Goal: Communication & Community: Answer question/provide support

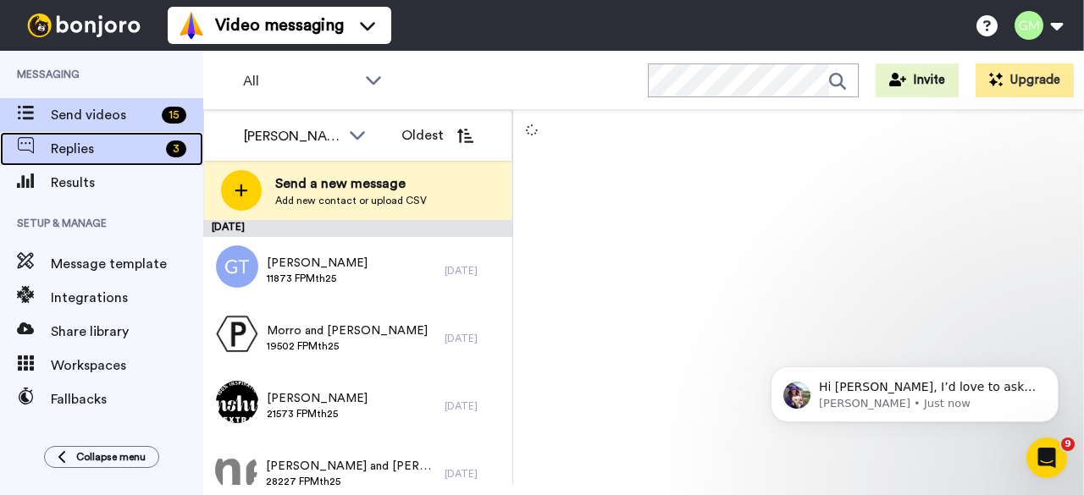
click at [120, 151] on span "Replies" at bounding box center [105, 149] width 108 height 20
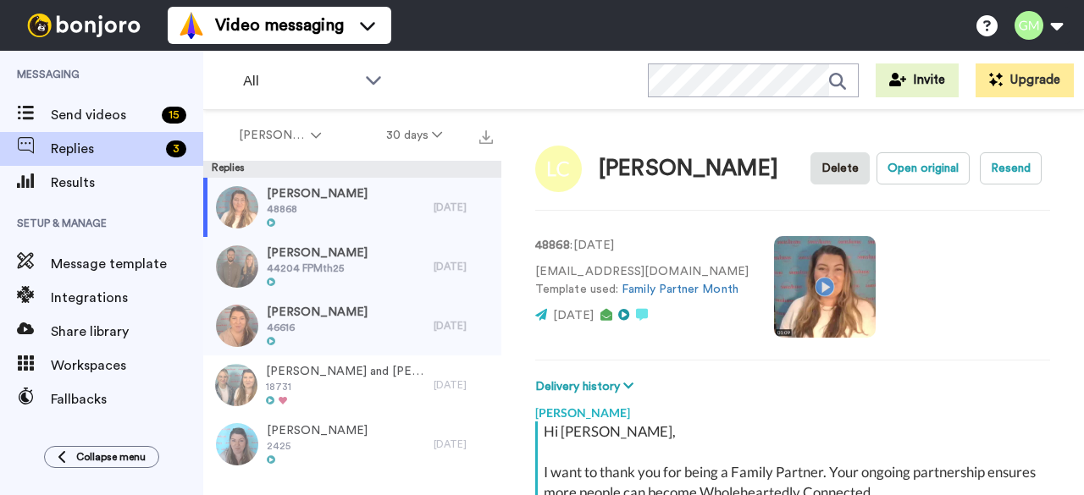
scroll to position [257, 0]
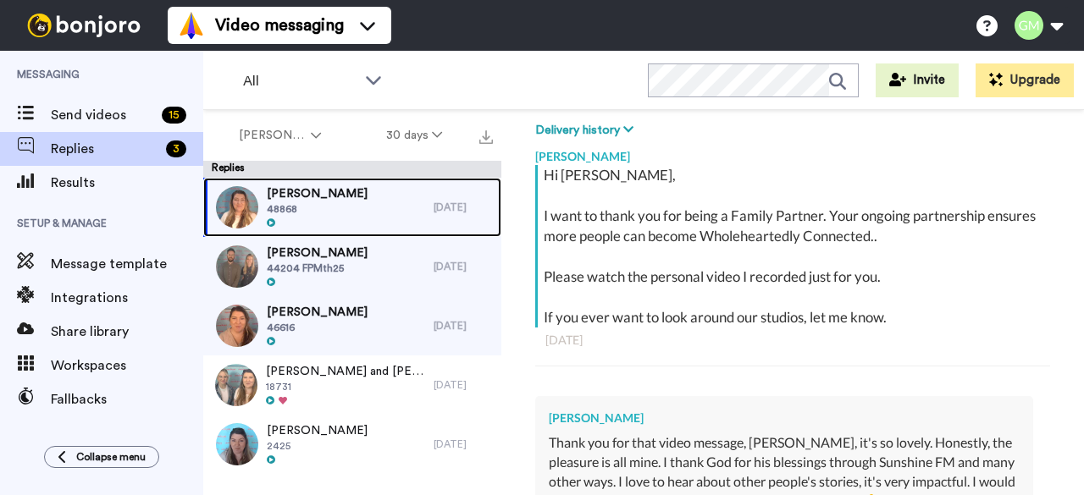
click at [399, 211] on div "[PERSON_NAME] 48868" at bounding box center [318, 207] width 230 height 59
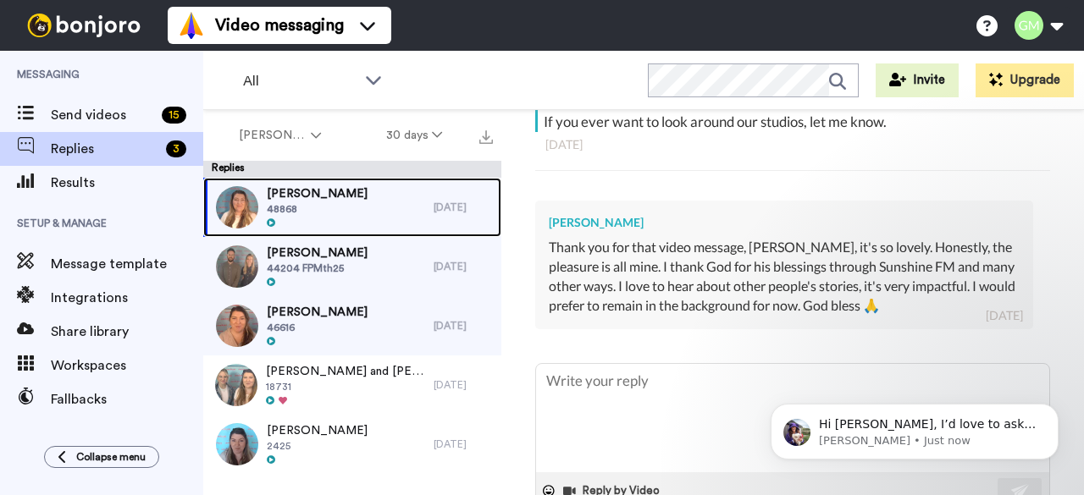
scroll to position [451, 0]
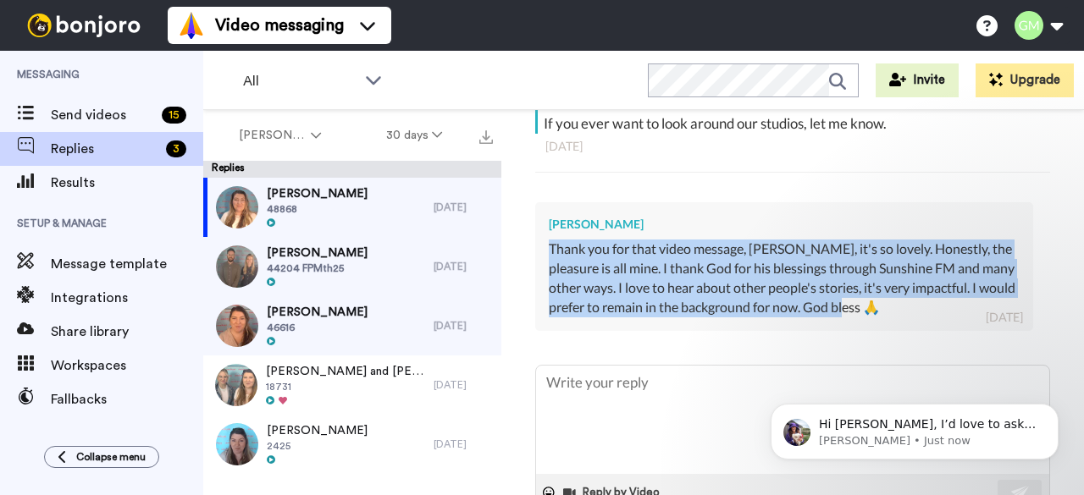
drag, startPoint x: 890, startPoint y: 307, endPoint x: 536, endPoint y: 247, distance: 359.0
click at [536, 247] on div "[PERSON_NAME] Thank you for that video message, [PERSON_NAME], it's so lovely. …" at bounding box center [784, 266] width 498 height 128
copy div "Thank you for that video message, [PERSON_NAME], it's so lovely. Honestly, the …"
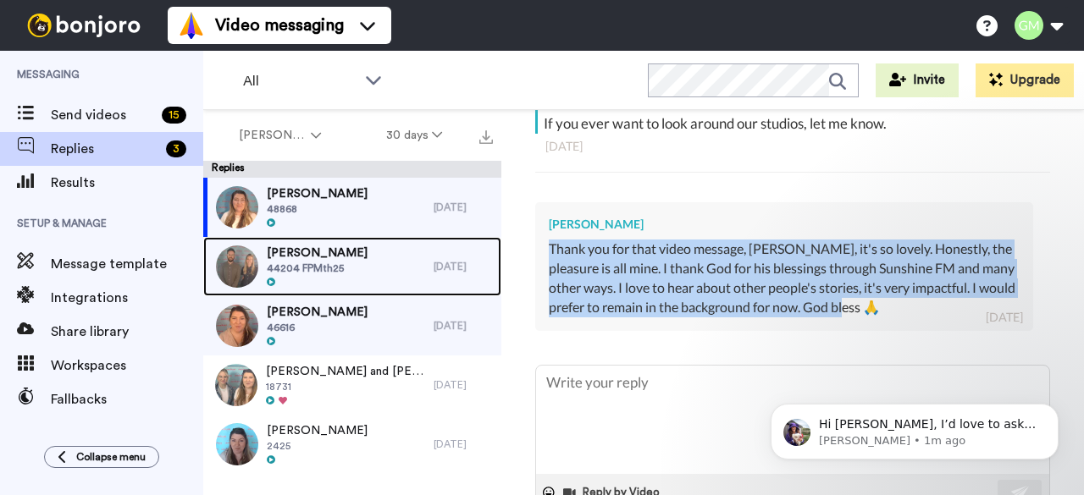
click at [329, 265] on span "44204 FPMth25" at bounding box center [317, 269] width 101 height 14
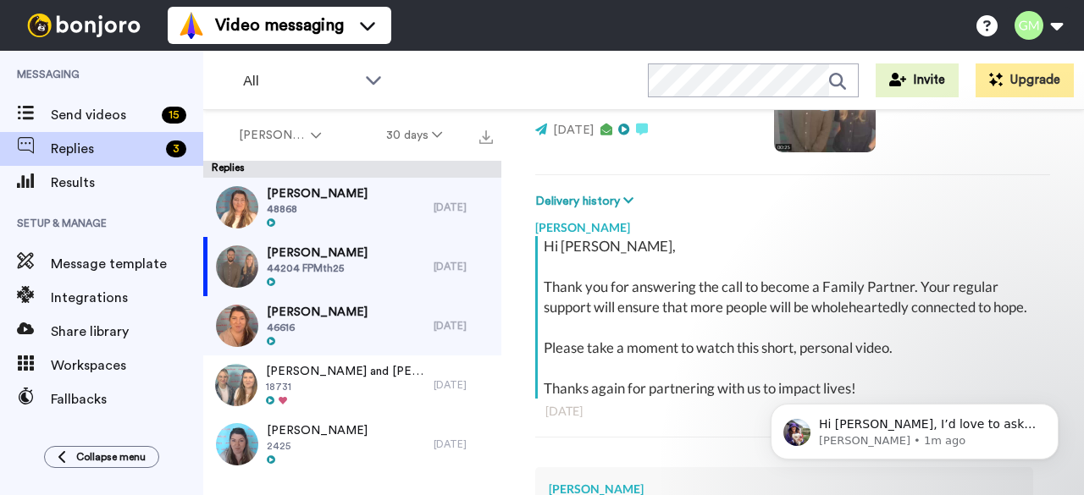
scroll to position [186, 0]
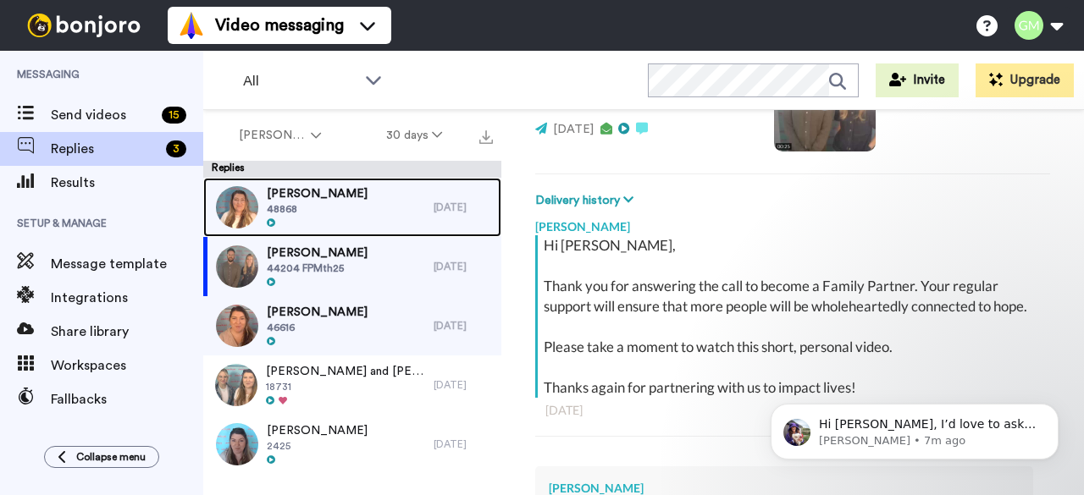
click at [366, 202] on div "[PERSON_NAME] 48868" at bounding box center [318, 207] width 230 height 59
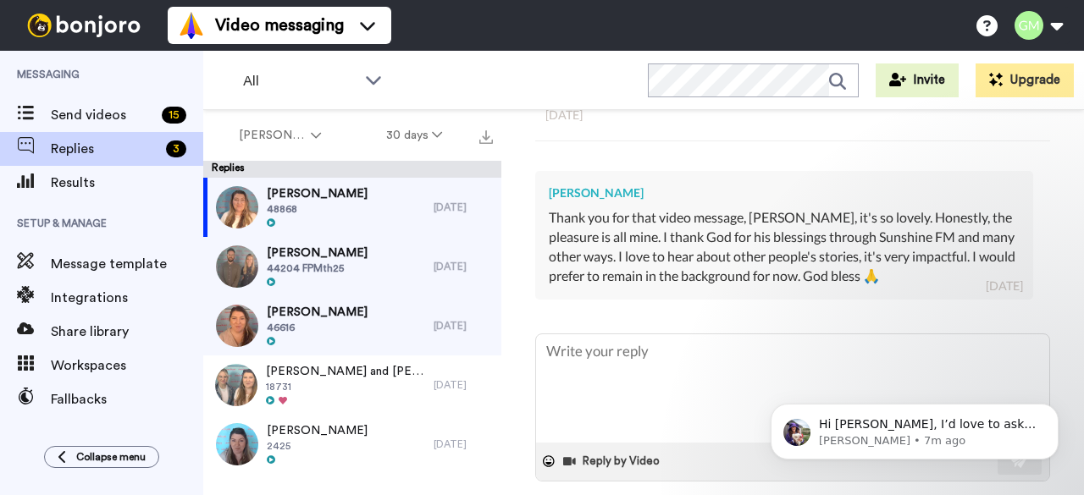
scroll to position [479, 0]
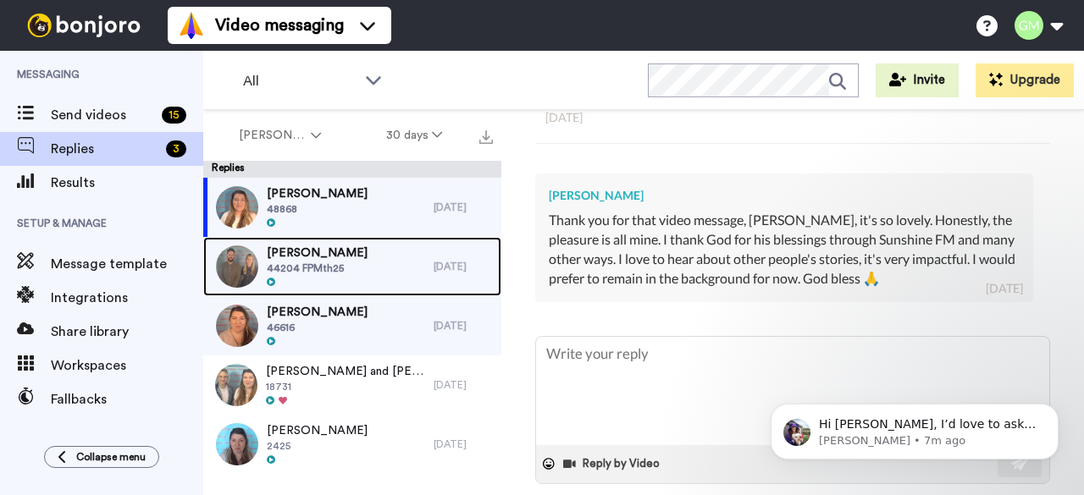
click at [356, 262] on div "[PERSON_NAME] 44204 FPMth25" at bounding box center [318, 266] width 230 height 59
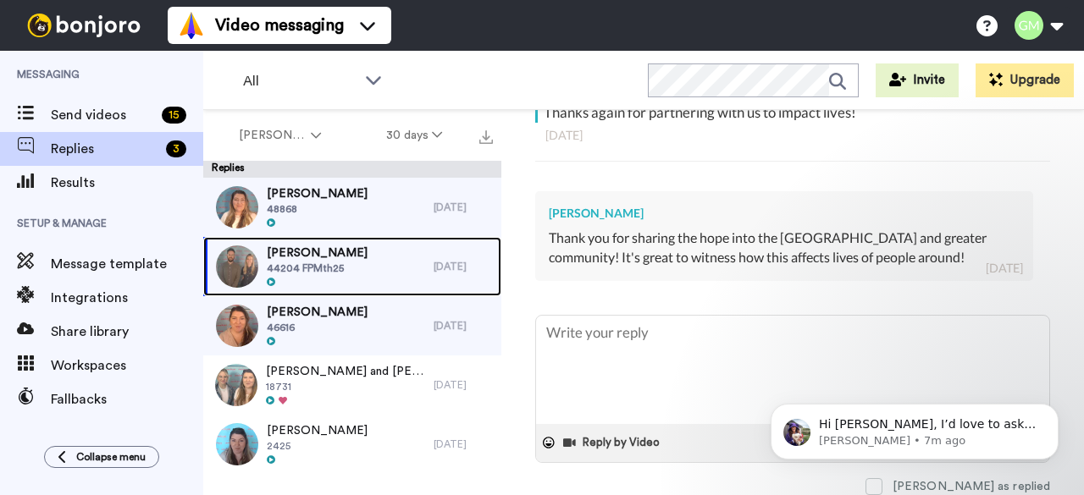
scroll to position [490, 0]
click at [320, 271] on span "44204 FPMth25" at bounding box center [317, 269] width 101 height 14
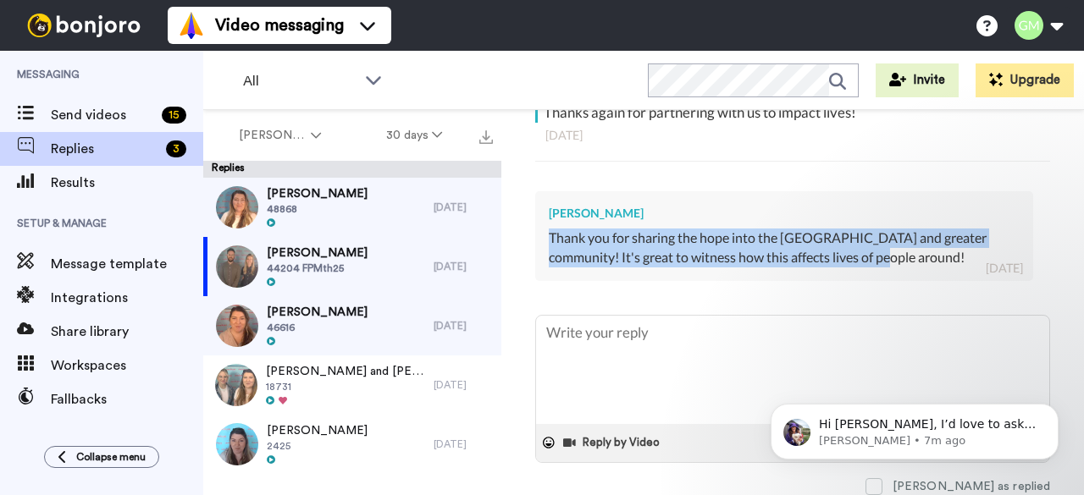
drag, startPoint x: 883, startPoint y: 256, endPoint x: 549, endPoint y: 230, distance: 334.7
click at [549, 230] on div "Thank you for sharing the hope into the [GEOGRAPHIC_DATA] and greater community…" at bounding box center [784, 248] width 471 height 39
copy div "Thank you for sharing the hope into the [GEOGRAPHIC_DATA] and greater community…"
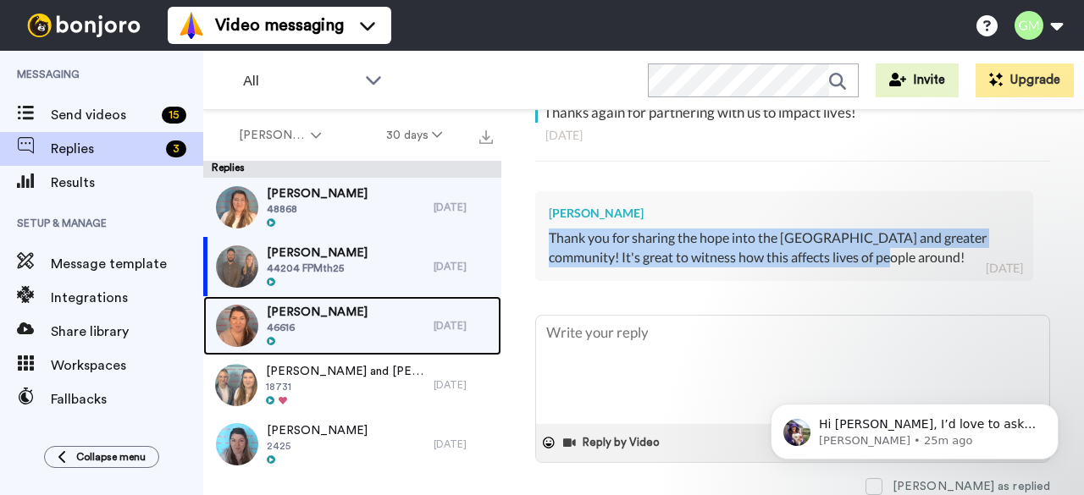
click at [330, 333] on div "[PERSON_NAME] 46616" at bounding box center [318, 325] width 230 height 59
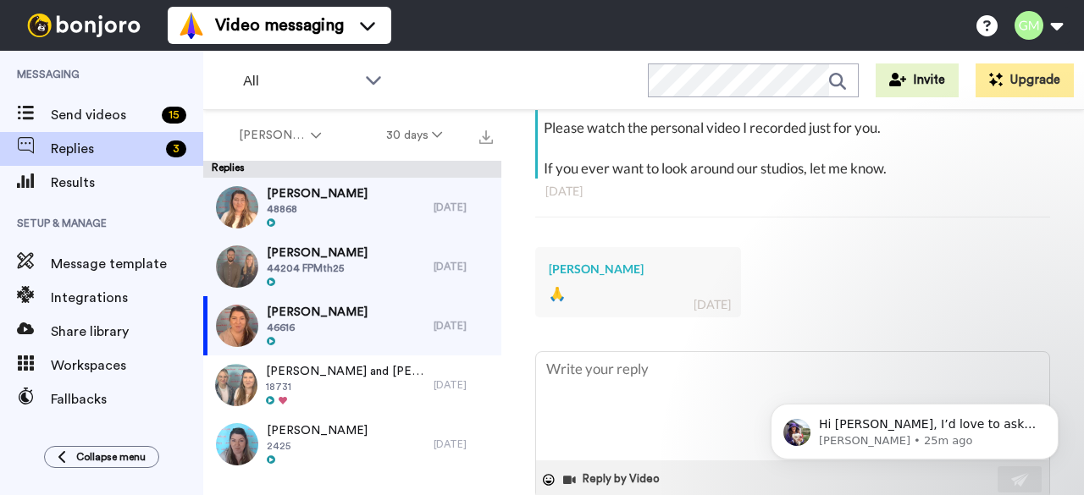
scroll to position [389, 0]
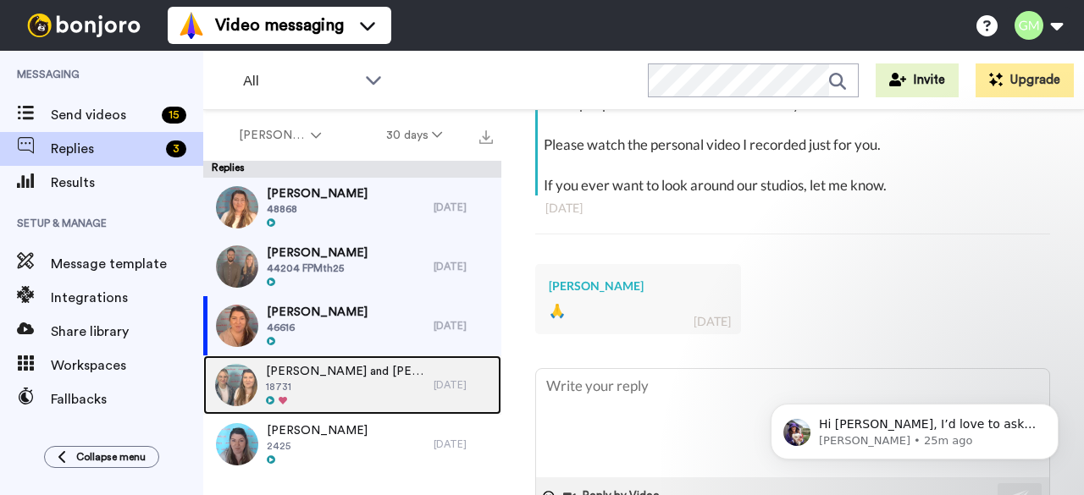
click at [346, 396] on div at bounding box center [345, 402] width 159 height 12
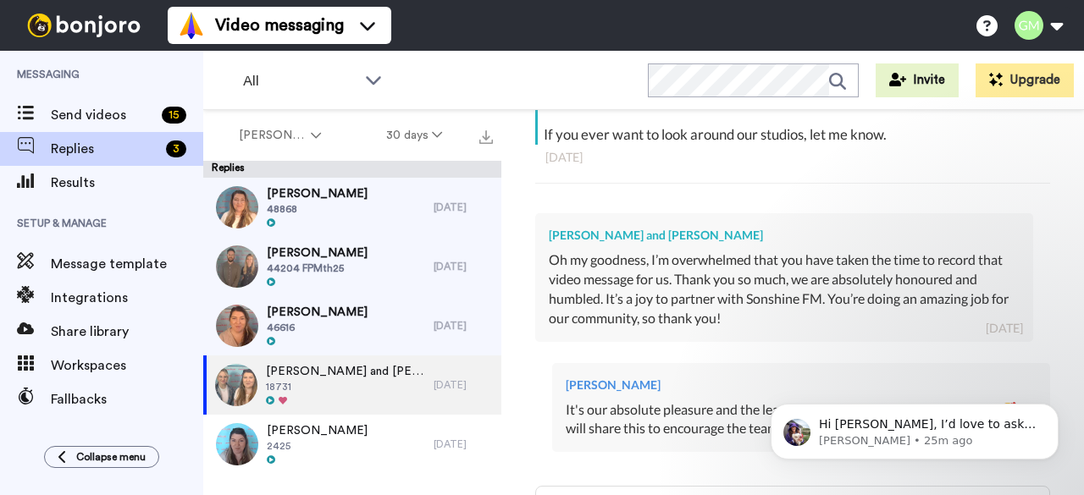
scroll to position [484, 0]
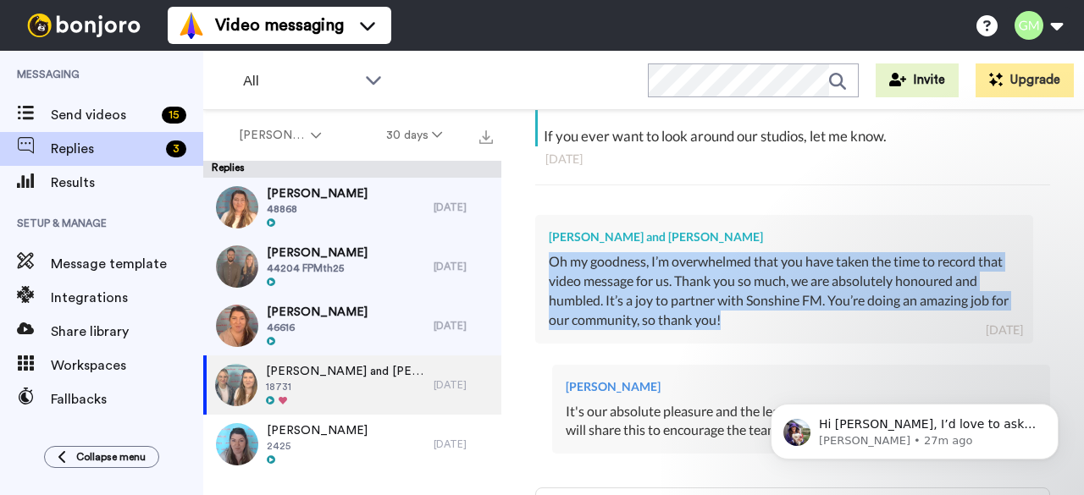
drag, startPoint x: 771, startPoint y: 315, endPoint x: 546, endPoint y: 265, distance: 229.9
click at [546, 265] on div "[PERSON_NAME] and [PERSON_NAME] Oh my goodness, I’m overwhelmed that you have t…" at bounding box center [784, 279] width 498 height 128
copy div "Oh my goodness, I’m overwhelmed that you have taken the time to record that vid…"
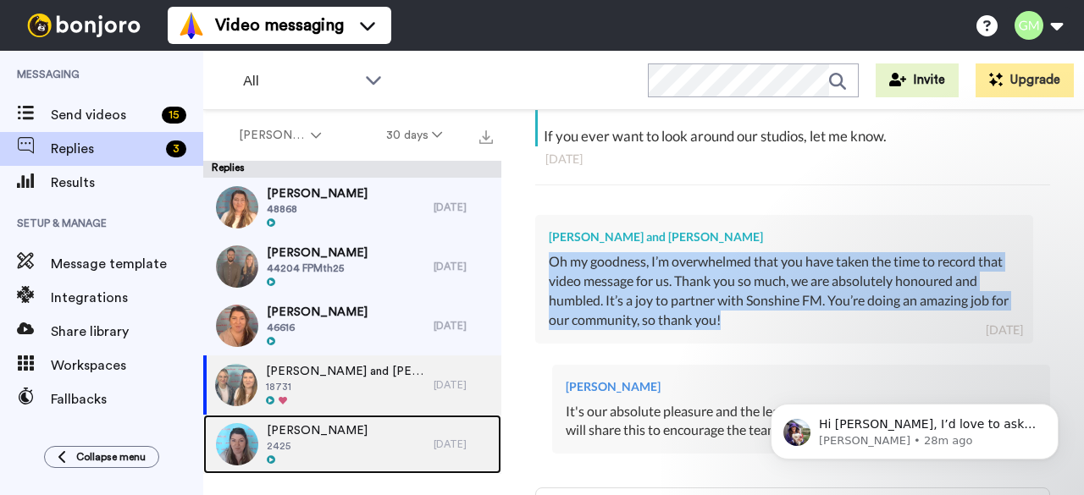
click at [372, 429] on div "[PERSON_NAME] 2425" at bounding box center [318, 444] width 230 height 59
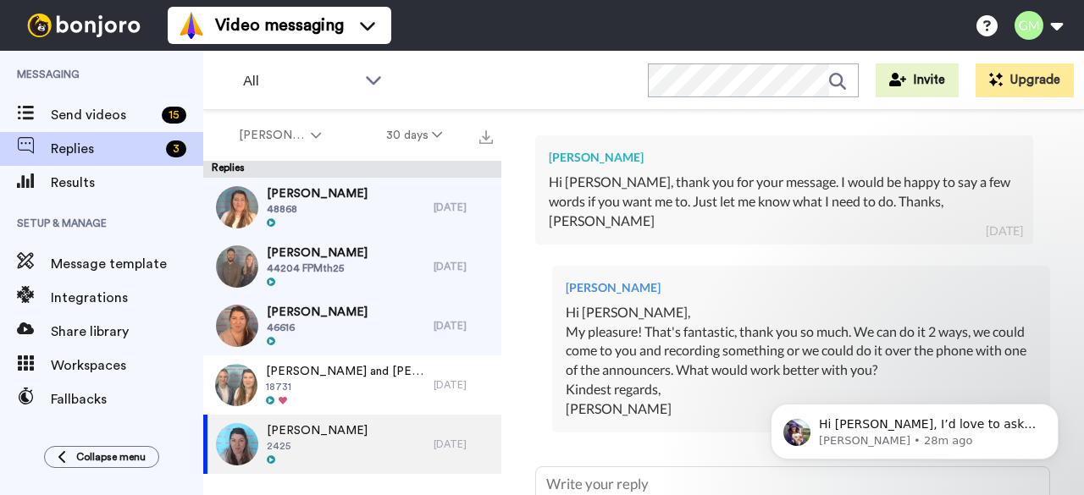
scroll to position [512, 0]
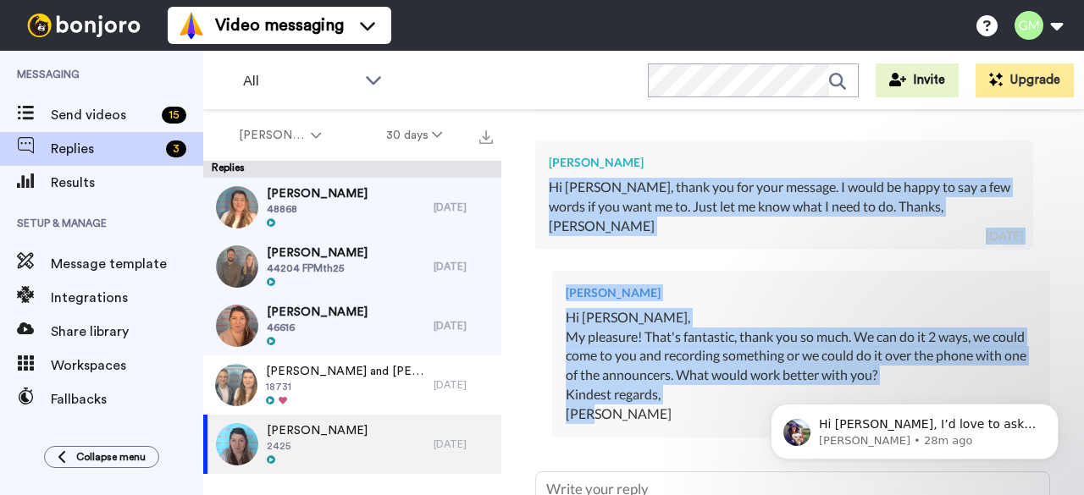
drag, startPoint x: 606, startPoint y: 412, endPoint x: 550, endPoint y: 204, distance: 215.9
click at [550, 204] on div "[PERSON_NAME] Hi [PERSON_NAME], I want to thank you for being a Family Partner.…" at bounding box center [792, 169] width 515 height 571
copy div "Hi [PERSON_NAME], thank you for your message. I would be happy to say a few wor…"
type textarea "x"
